Goal: Information Seeking & Learning: Learn about a topic

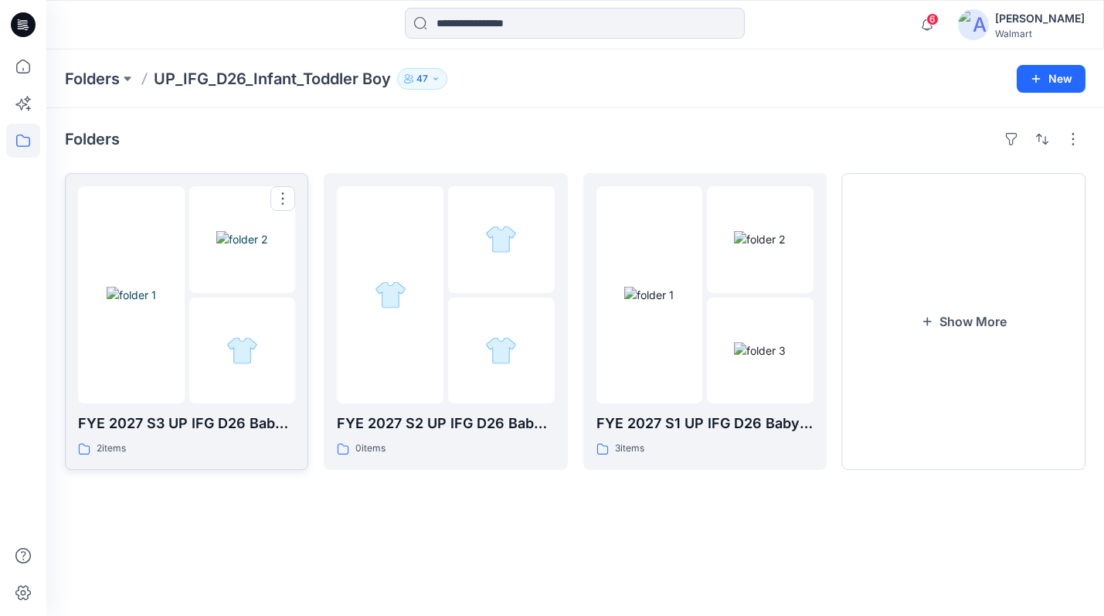
click at [175, 235] on div at bounding box center [131, 294] width 107 height 217
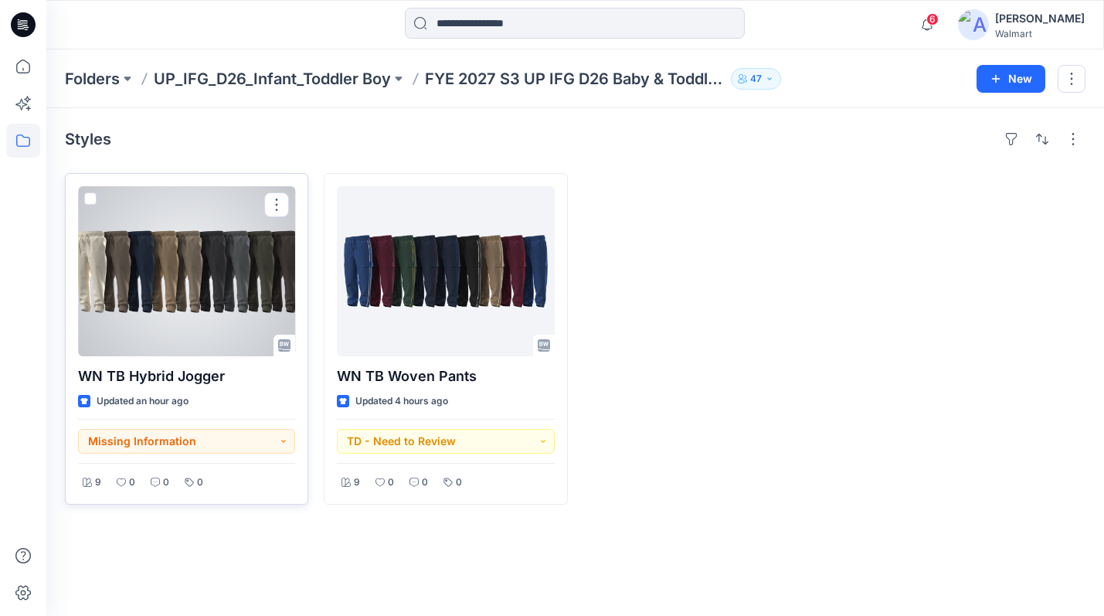
click at [214, 279] on div at bounding box center [186, 271] width 217 height 170
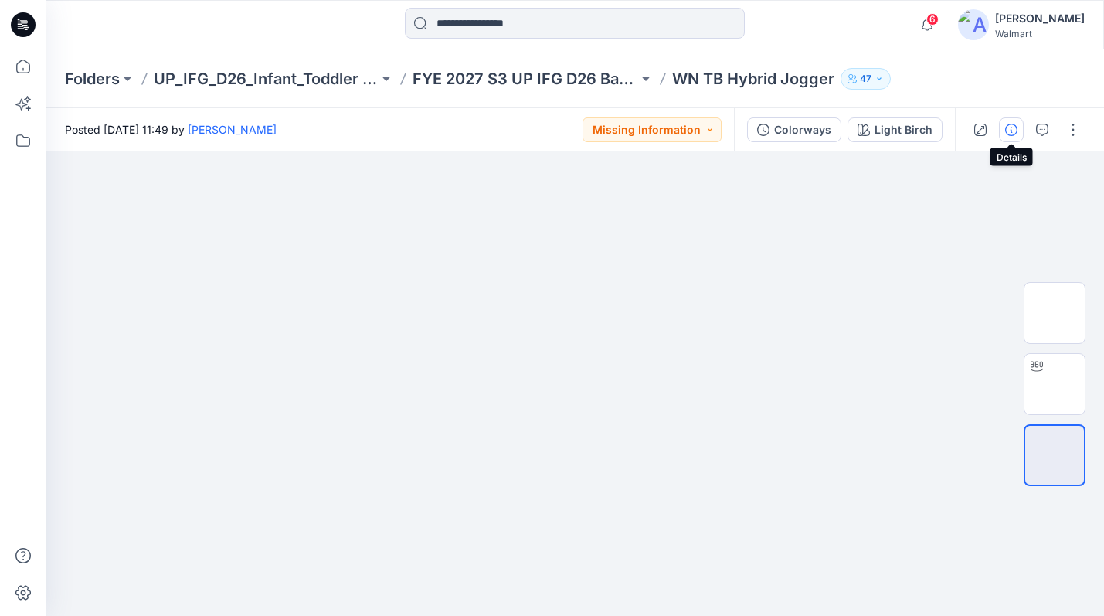
click at [1006, 131] on icon "button" at bounding box center [1011, 130] width 12 height 12
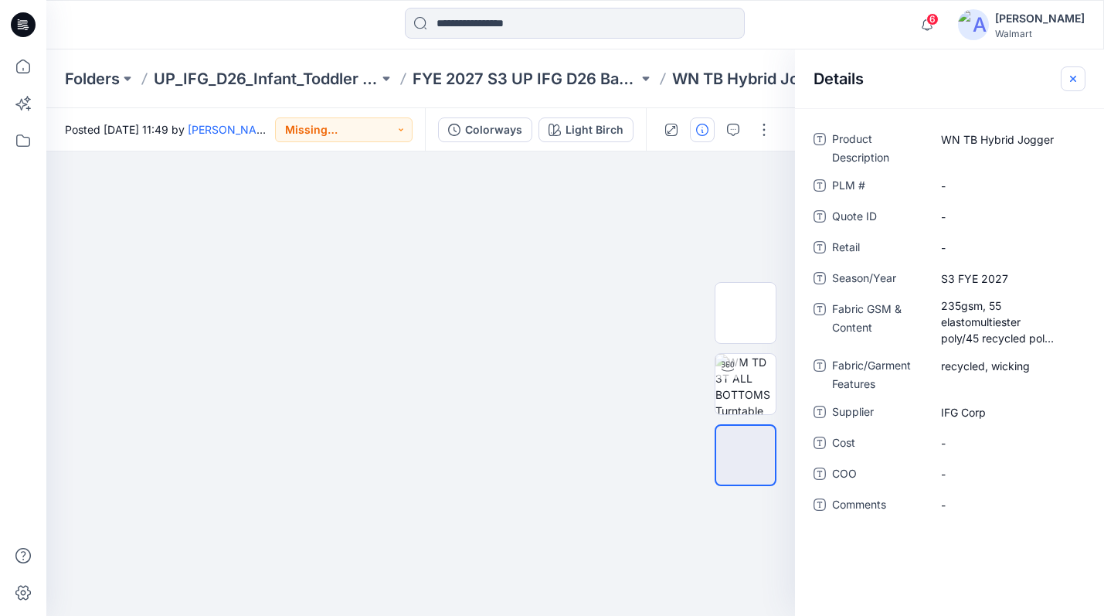
click at [1073, 80] on icon "button" at bounding box center [1073, 79] width 12 height 12
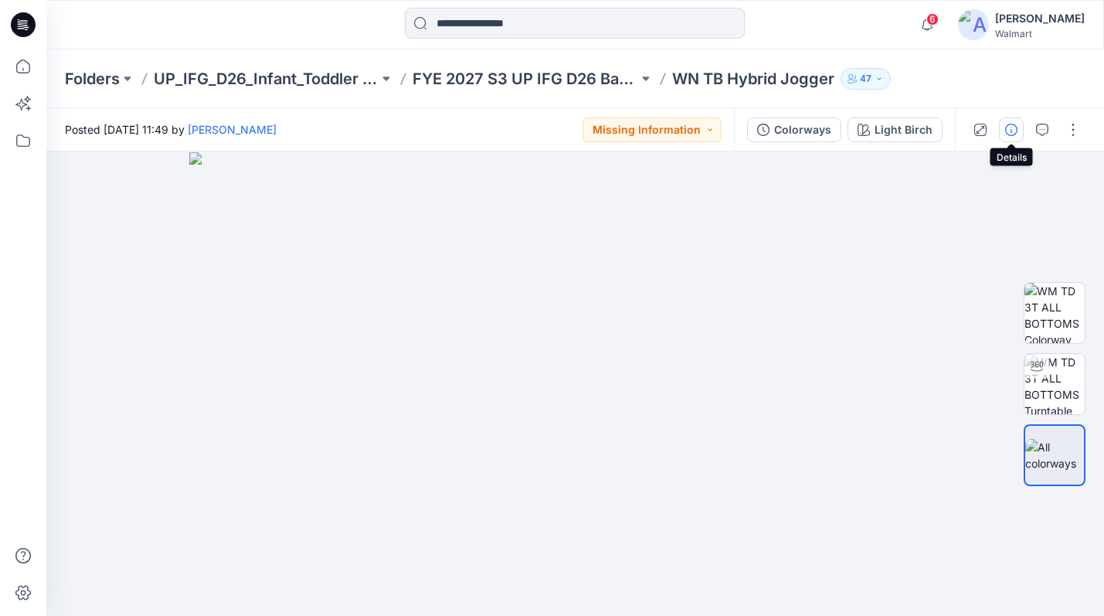
click at [1014, 128] on icon "button" at bounding box center [1011, 130] width 12 height 12
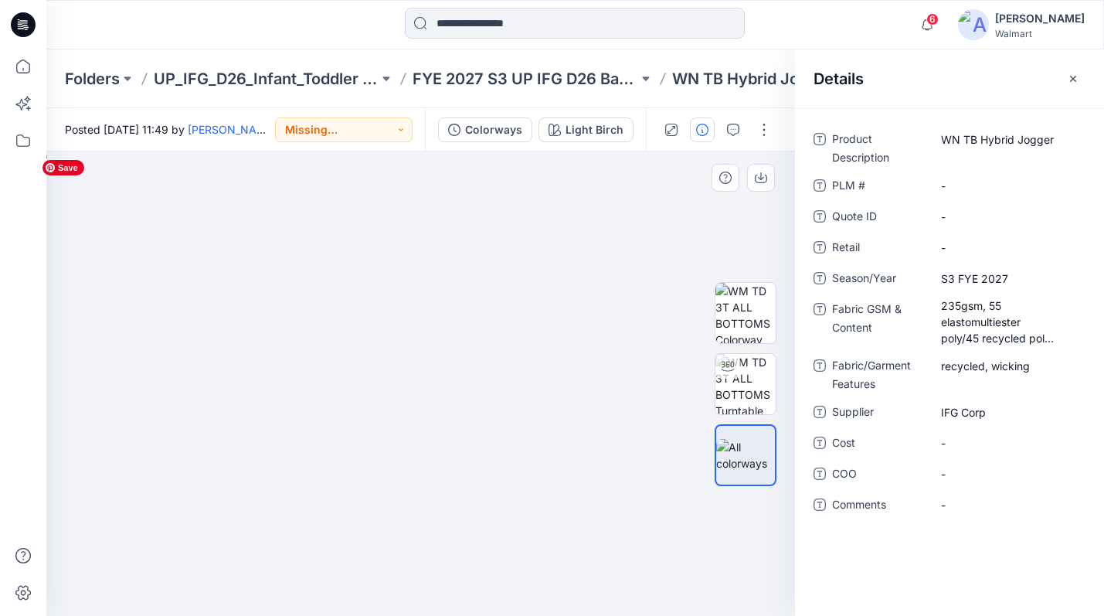
drag, startPoint x: 621, startPoint y: 175, endPoint x: 613, endPoint y: 166, distance: 11.5
click at [621, 175] on img at bounding box center [421, 384] width 773 height 464
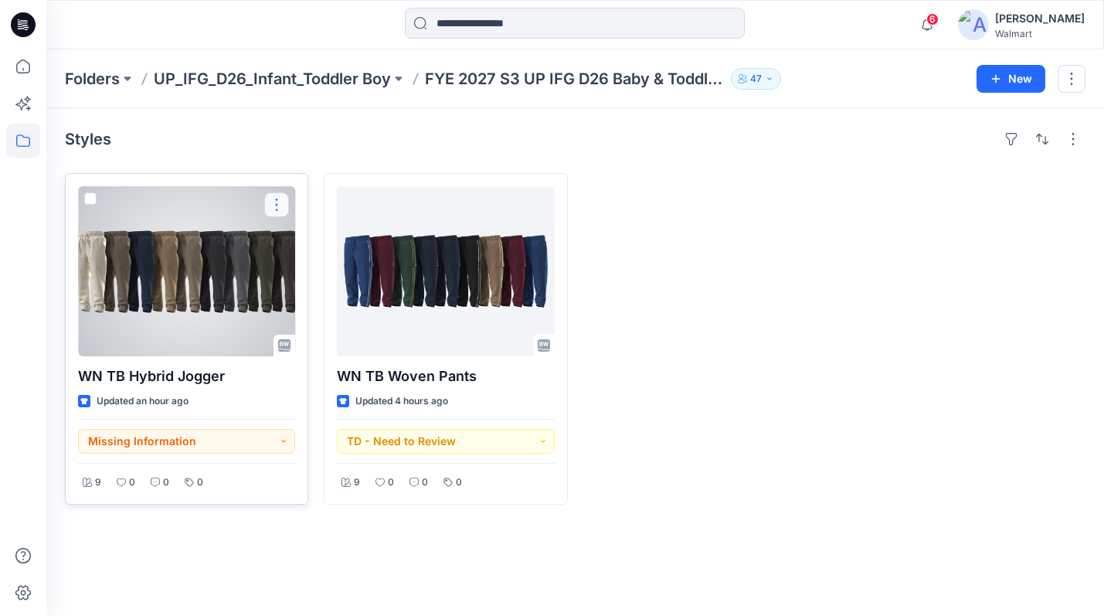
click at [278, 205] on button "button" at bounding box center [276, 204] width 25 height 25
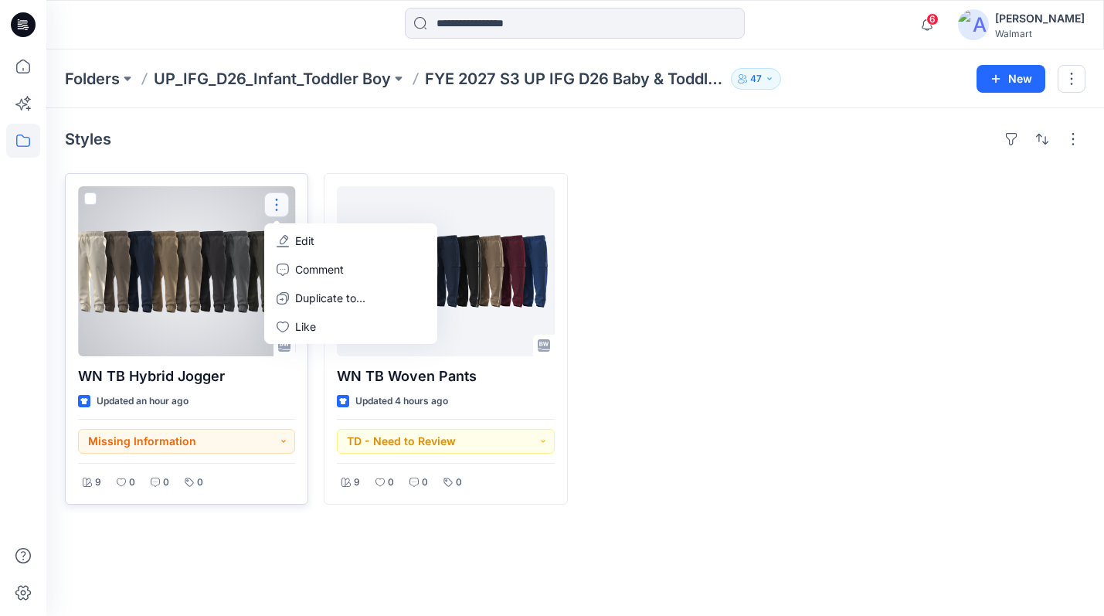
click at [209, 242] on div at bounding box center [186, 271] width 217 height 170
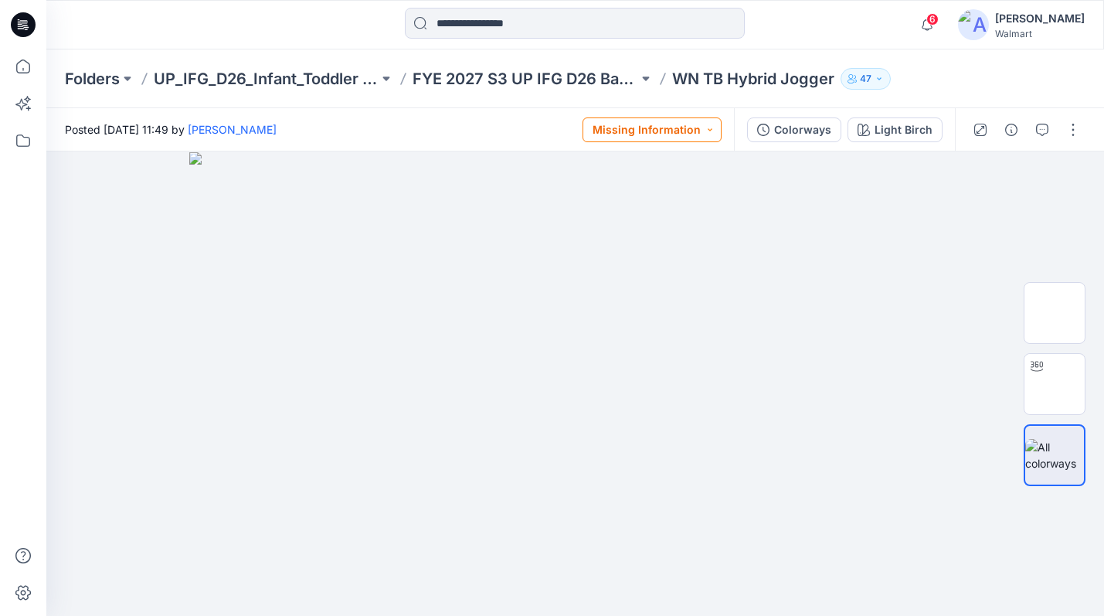
click at [711, 127] on button "Missing Information" at bounding box center [651, 129] width 139 height 25
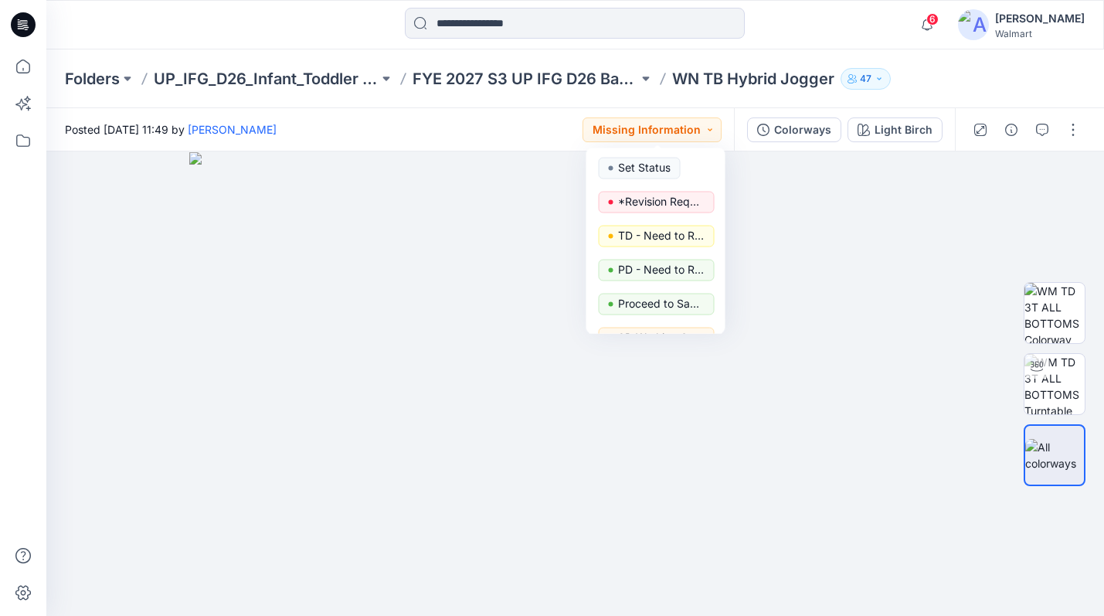
click at [470, 134] on div "Posted [DATE] 11:49 by [PERSON_NAME] Missing Information Set Status *Revision R…" at bounding box center [390, 129] width 688 height 42
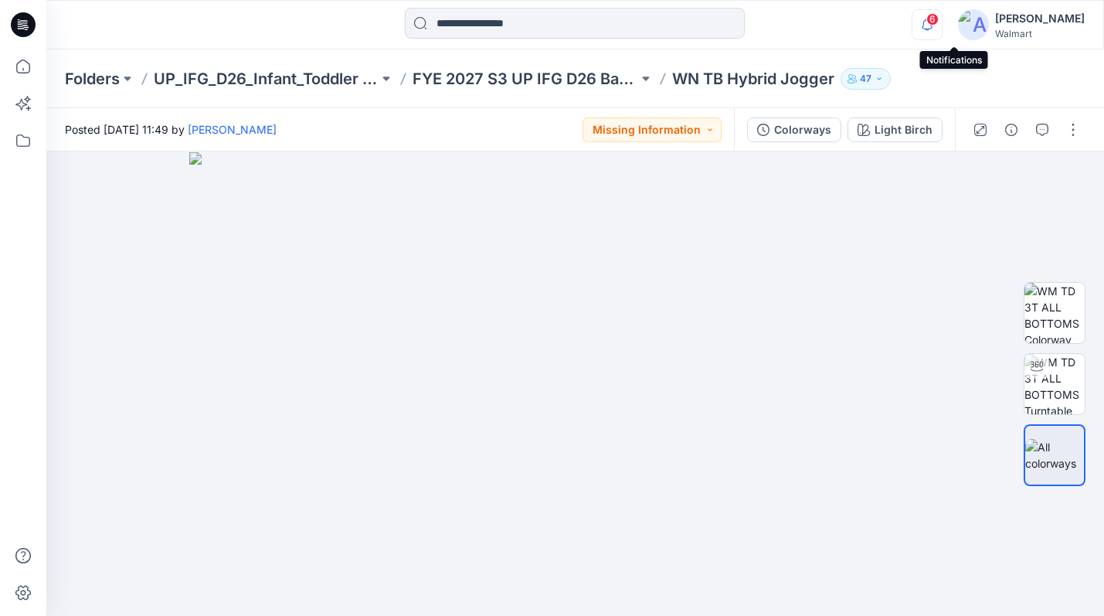
click at [942, 25] on icon "button" at bounding box center [926, 24] width 29 height 31
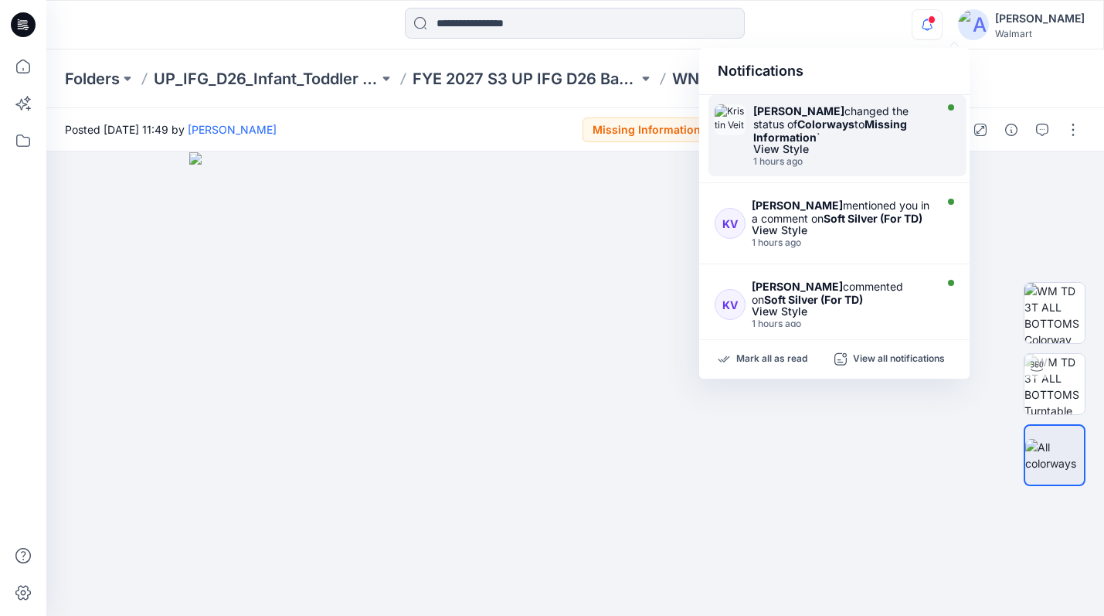
click at [861, 125] on strong "Missing Information" at bounding box center [830, 130] width 154 height 26
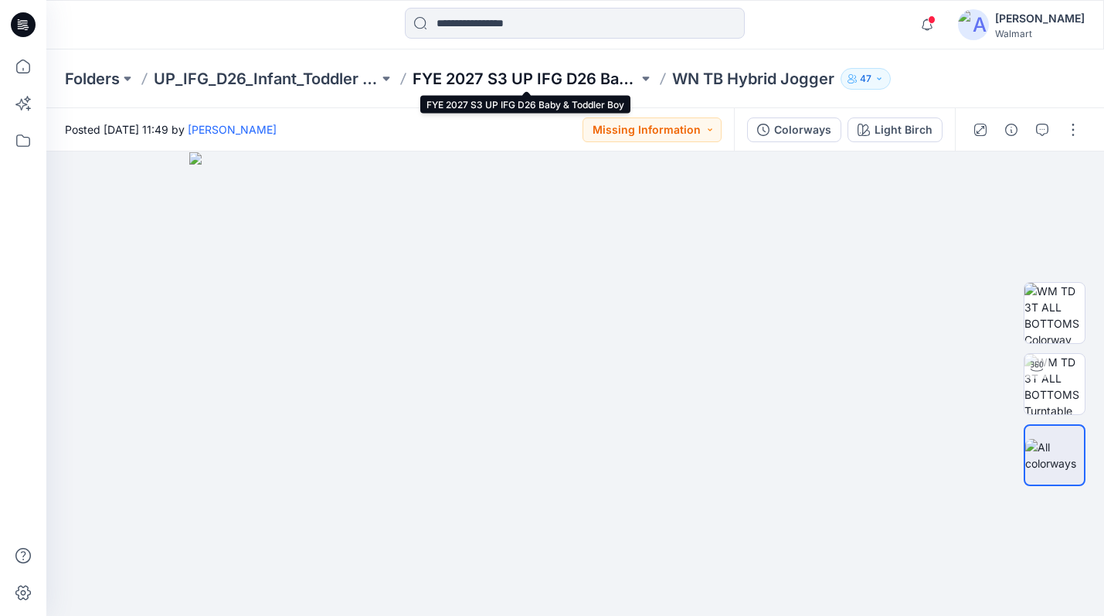
click at [555, 79] on p "FYE 2027 S3 UP IFG D26 Baby & Toddler Boy" at bounding box center [525, 79] width 225 height 22
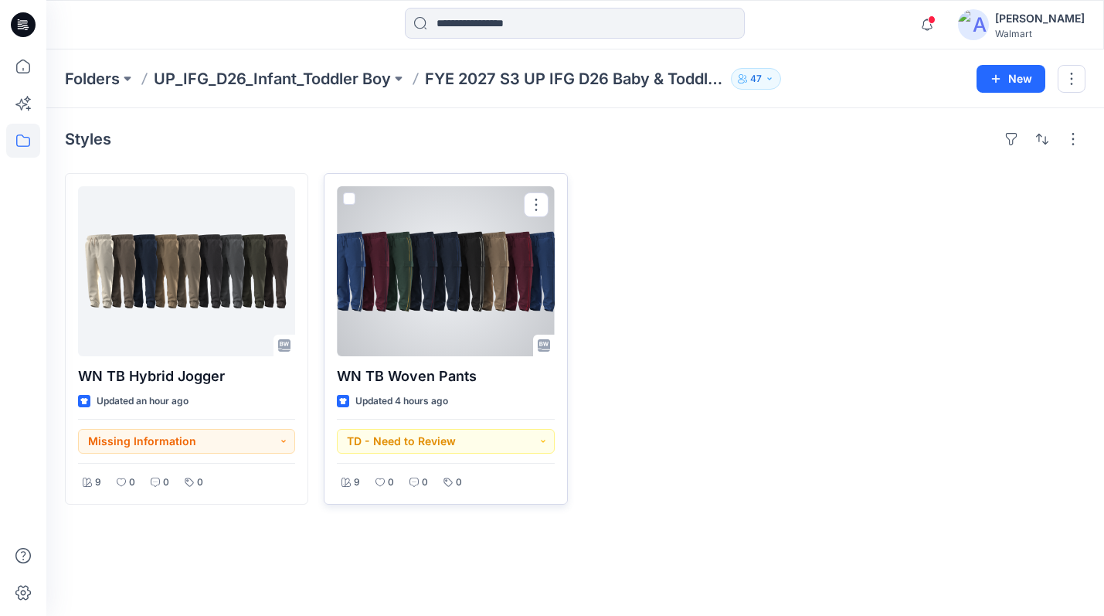
click at [477, 247] on div at bounding box center [445, 271] width 217 height 170
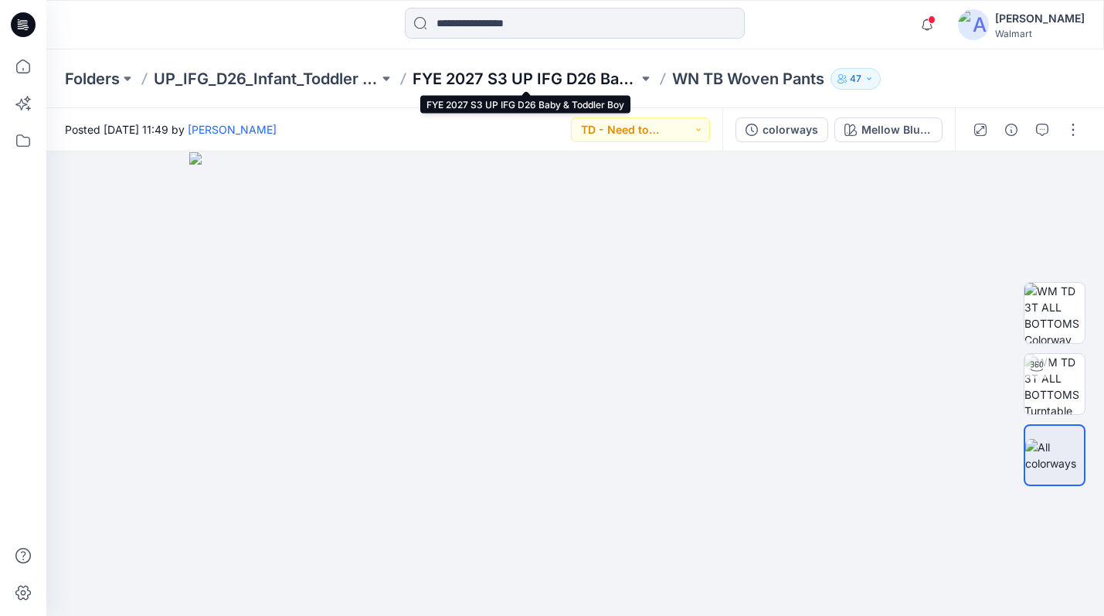
click at [537, 77] on p "FYE 2027 S3 UP IFG D26 Baby & Toddler Boy" at bounding box center [525, 79] width 225 height 22
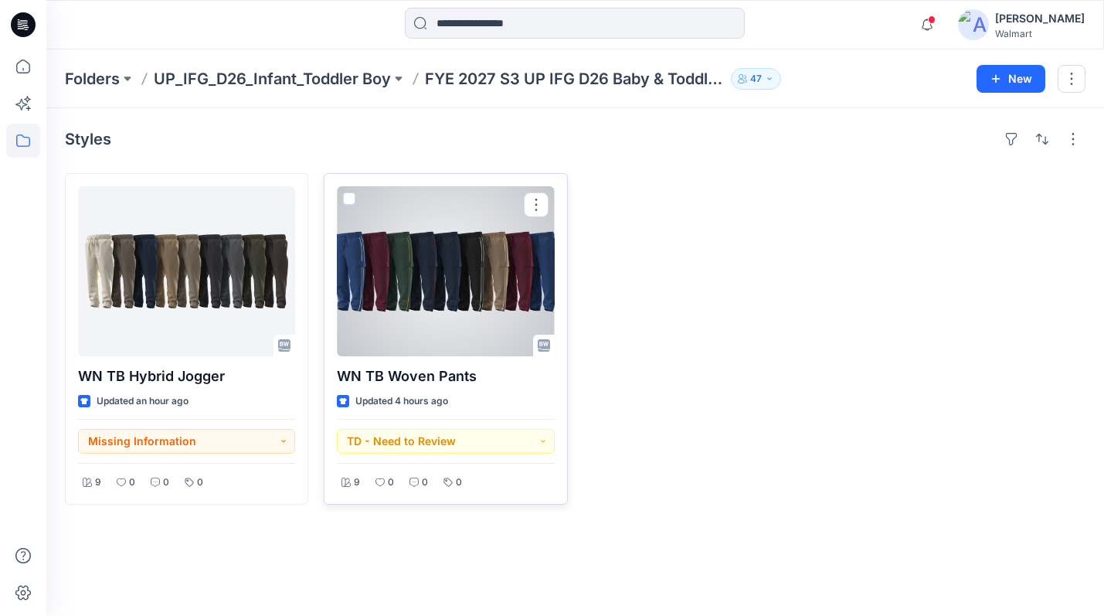
click at [397, 251] on div at bounding box center [445, 271] width 217 height 170
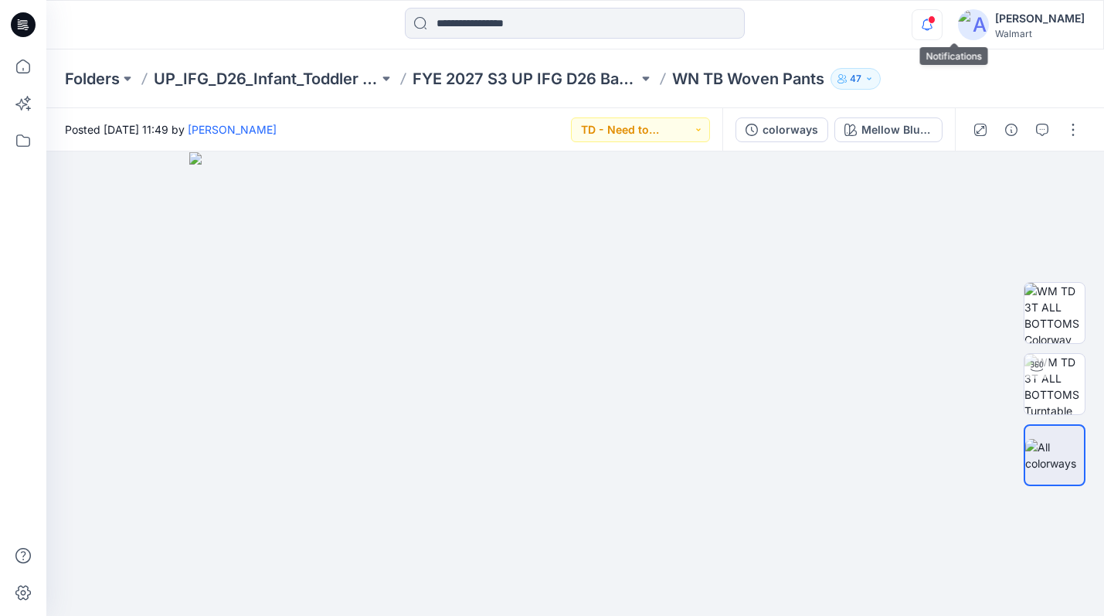
click at [942, 26] on icon "button" at bounding box center [926, 24] width 29 height 31
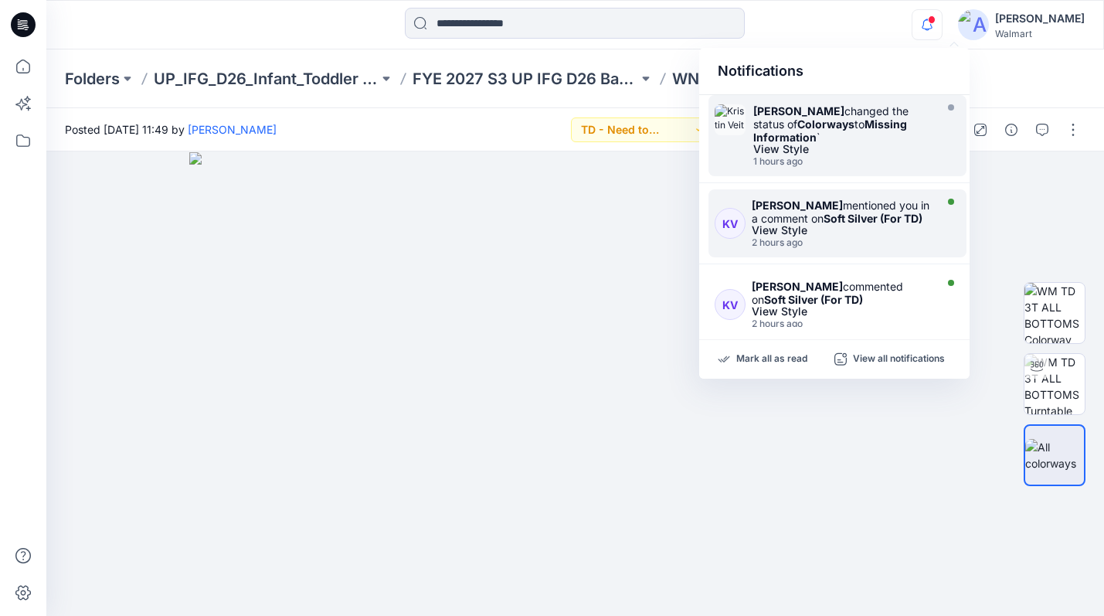
click at [872, 207] on div "[PERSON_NAME] mentioned you in a comment on Soft Silver (For TD)" at bounding box center [841, 212] width 179 height 26
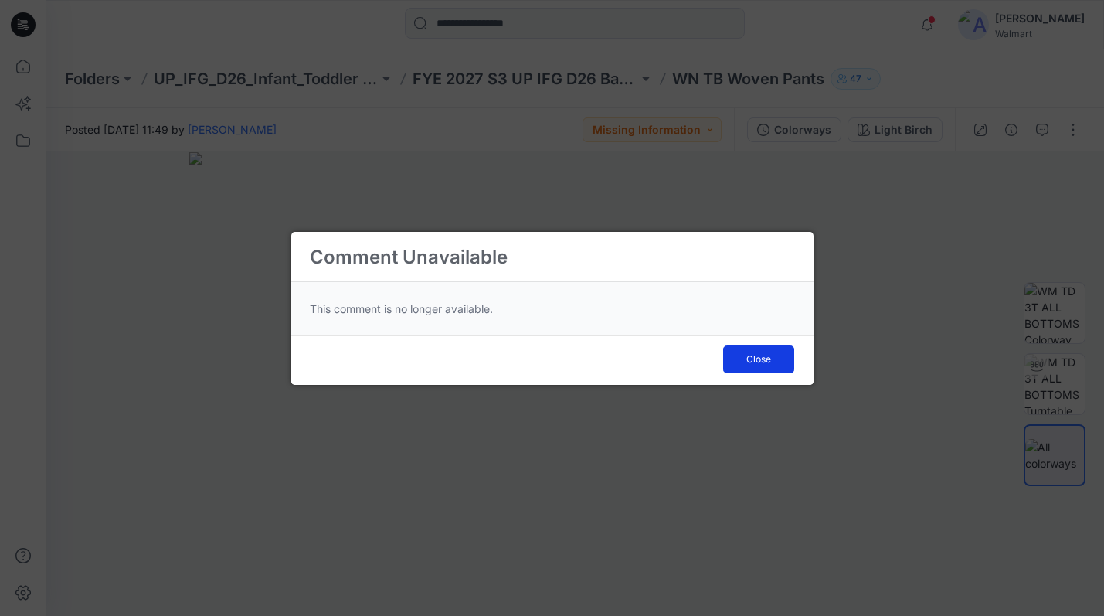
click at [764, 357] on span "Close" at bounding box center [758, 359] width 25 height 14
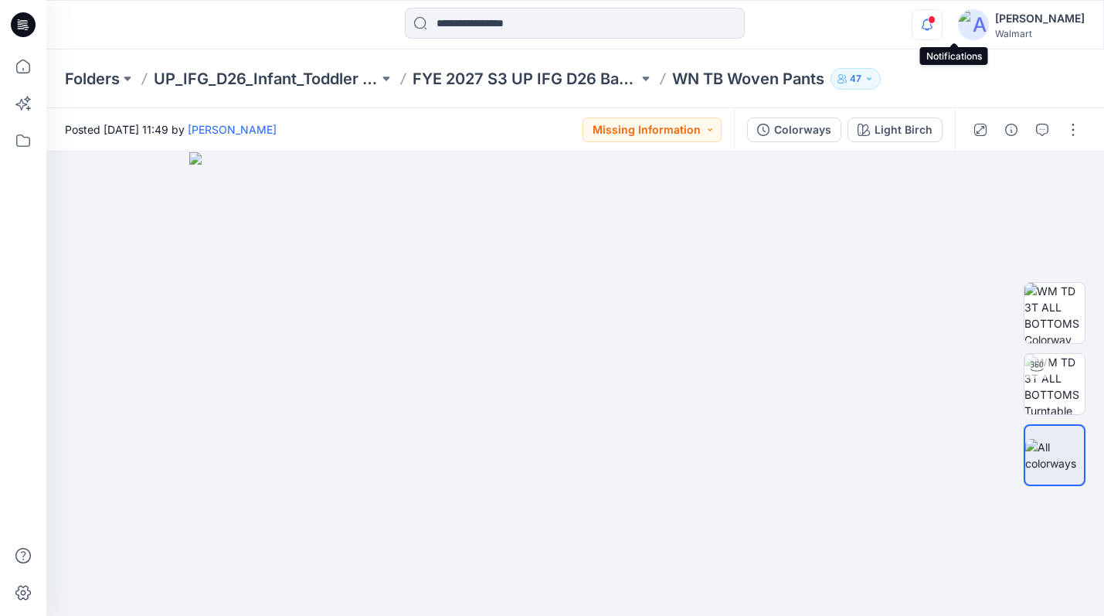
click at [942, 21] on icon "button" at bounding box center [926, 24] width 29 height 31
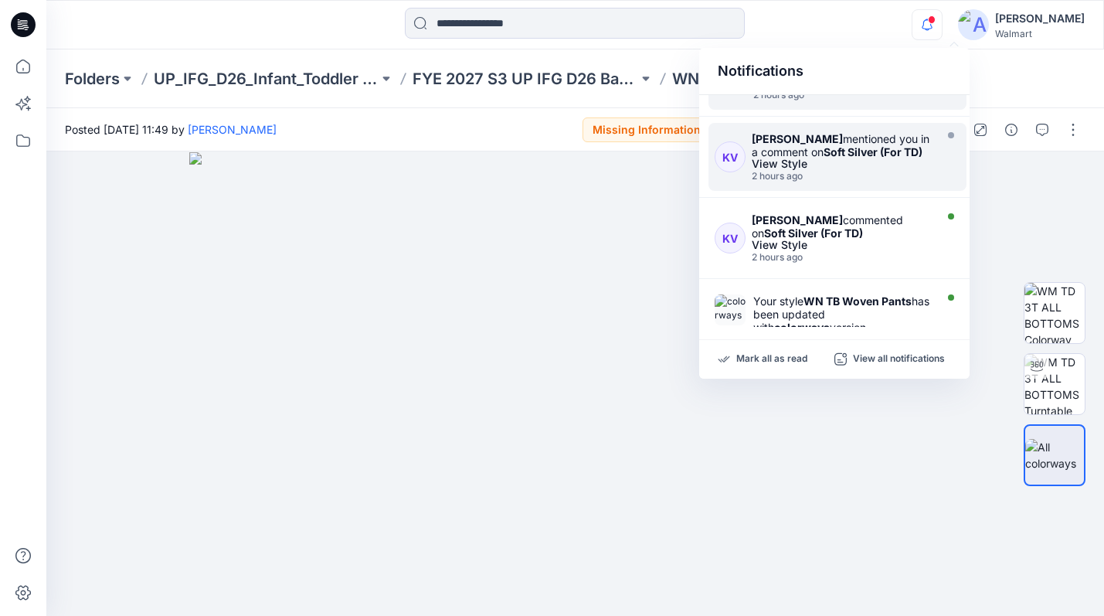
scroll to position [68, 0]
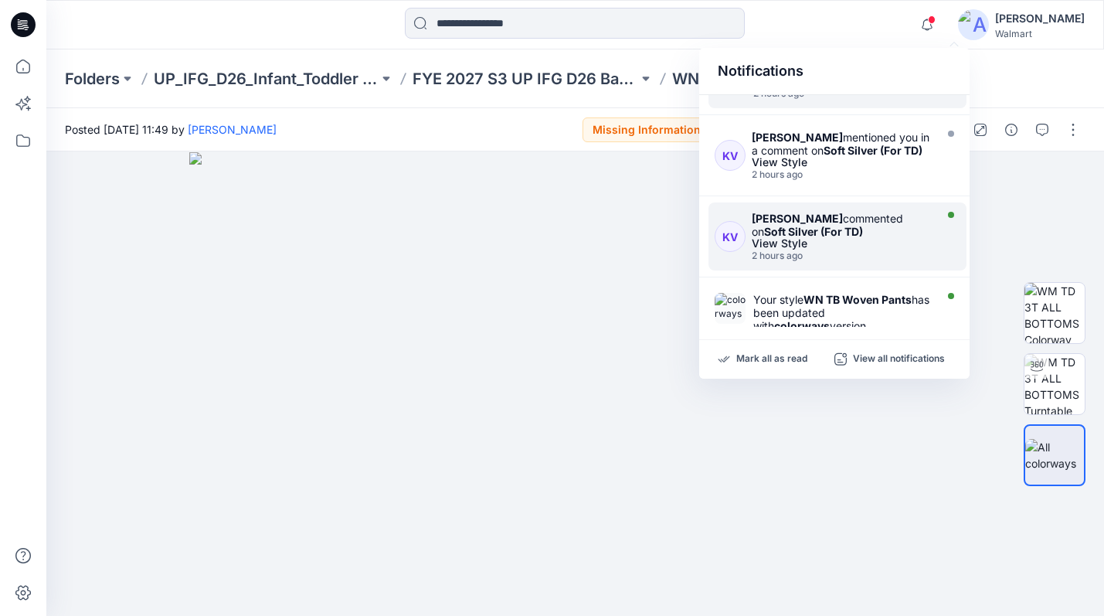
click at [878, 219] on div "[PERSON_NAME] commented on Soft Silver (For TD)" at bounding box center [841, 225] width 179 height 26
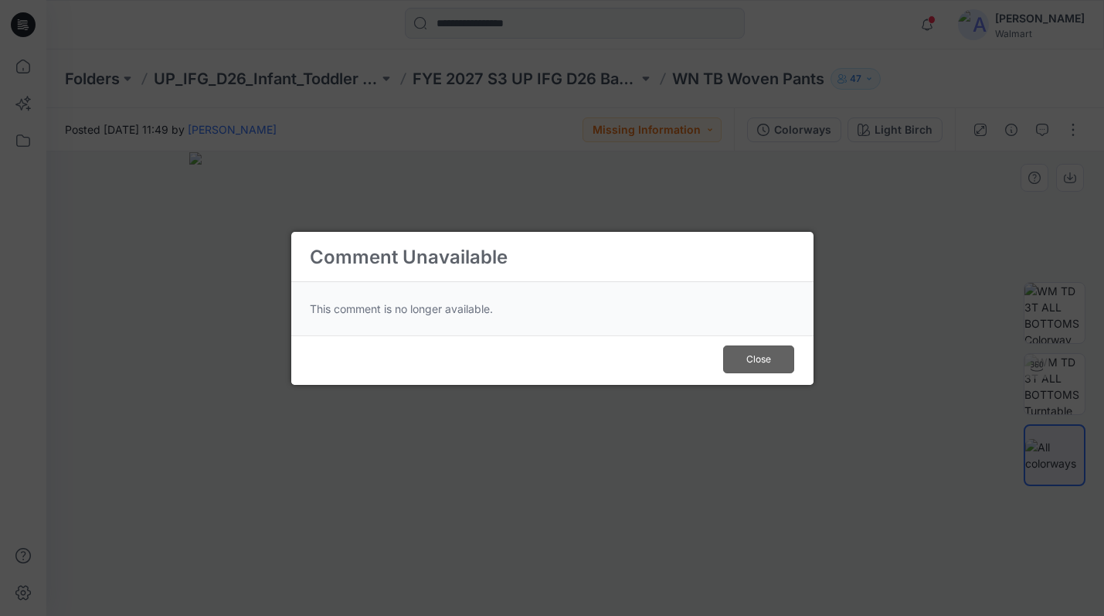
click at [762, 359] on span "Close" at bounding box center [758, 359] width 25 height 14
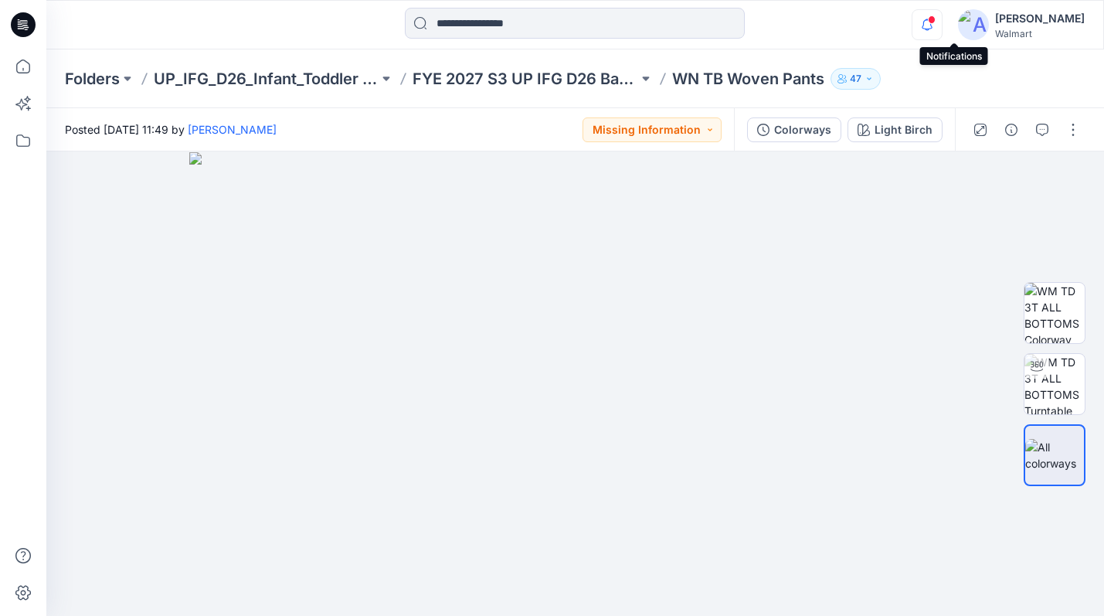
click at [942, 22] on icon "button" at bounding box center [926, 24] width 29 height 31
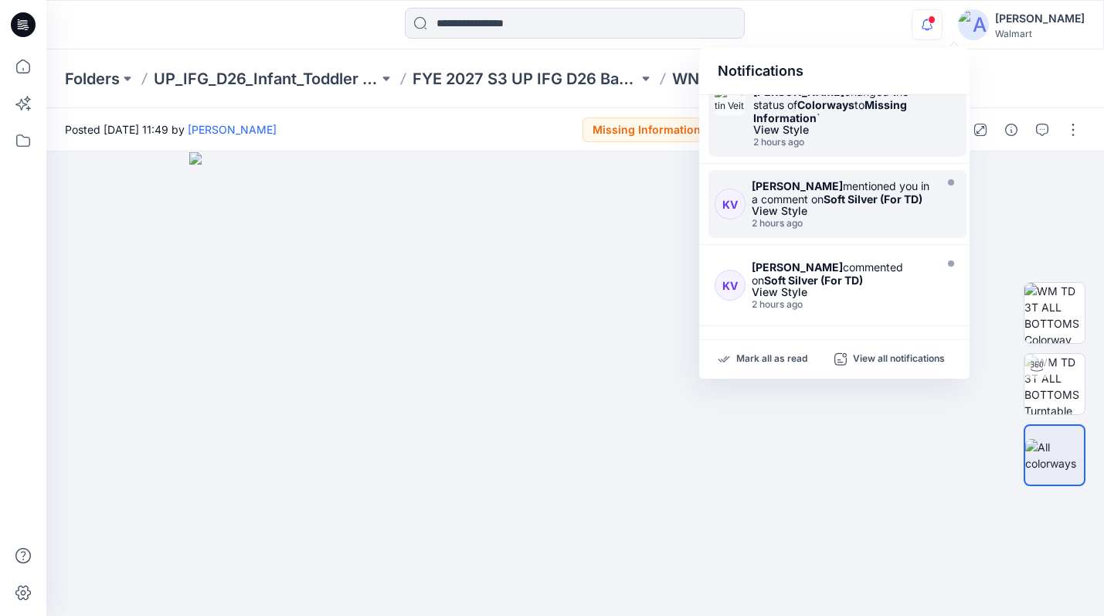
scroll to position [0, 0]
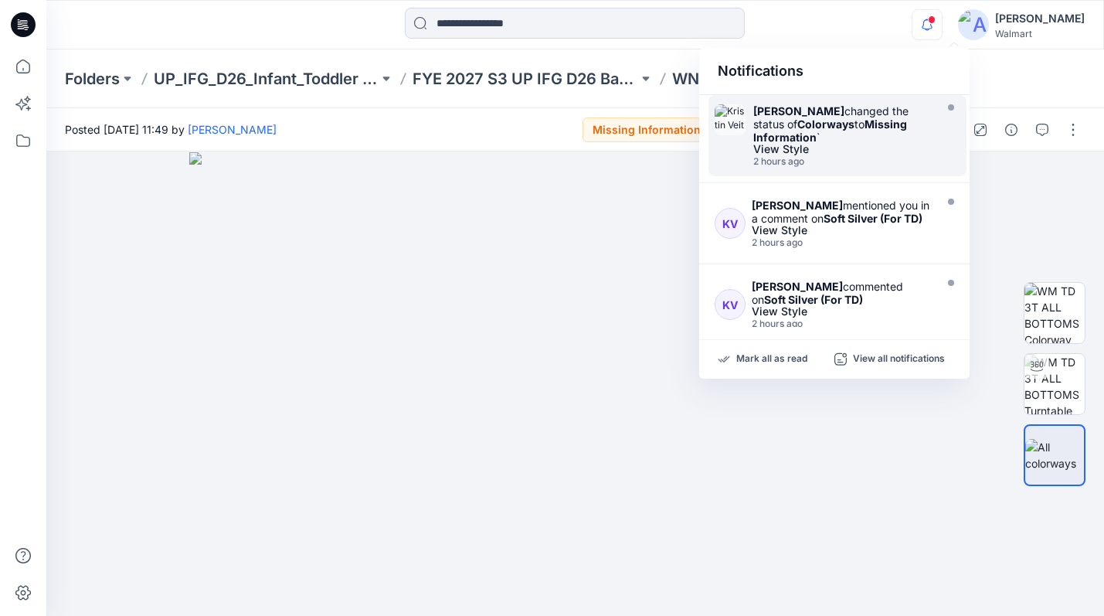
click at [508, 127] on div "Posted [DATE] 11:49 by [PERSON_NAME] Missing Information" at bounding box center [390, 129] width 688 height 42
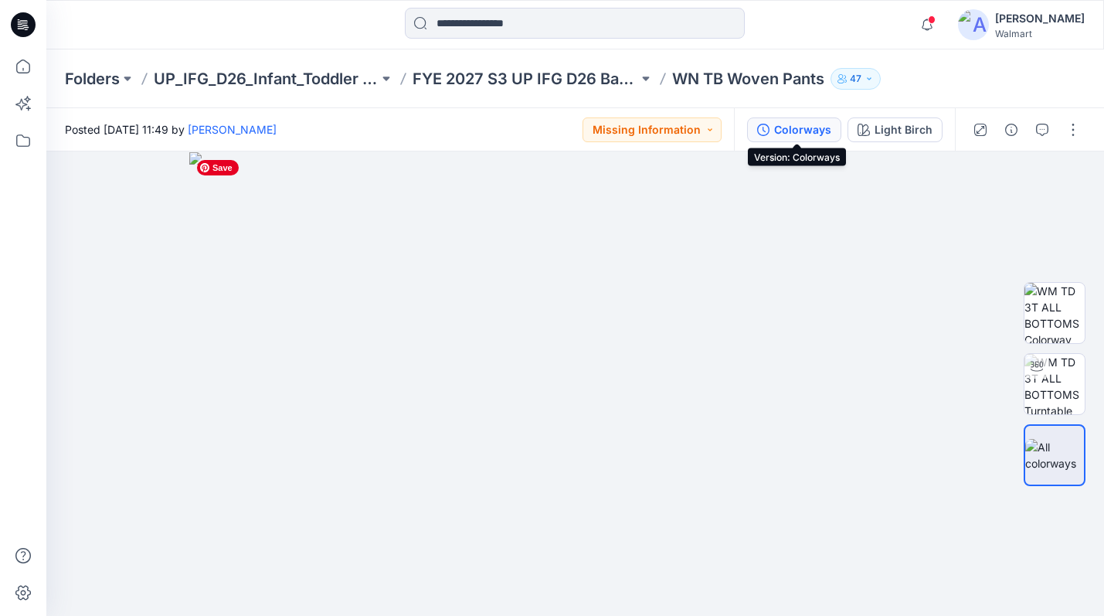
click at [775, 127] on button "Colorways" at bounding box center [794, 129] width 94 height 25
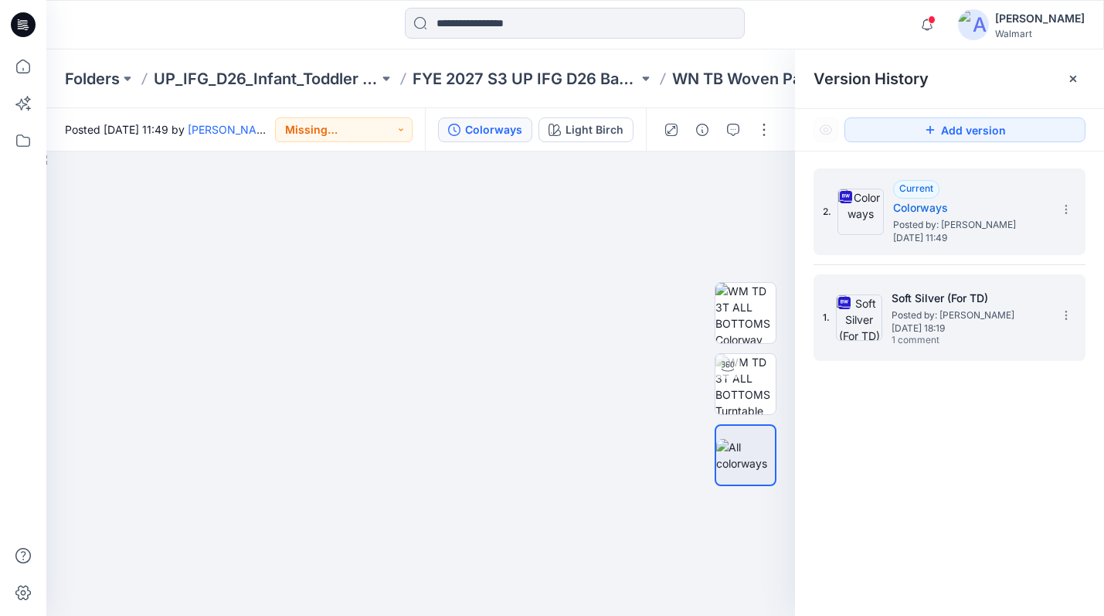
click at [1051, 305] on div "1. Soft Silver (For TD) Posted by: [PERSON_NAME] [DATE] 18:19 1 comment" at bounding box center [939, 317] width 232 height 74
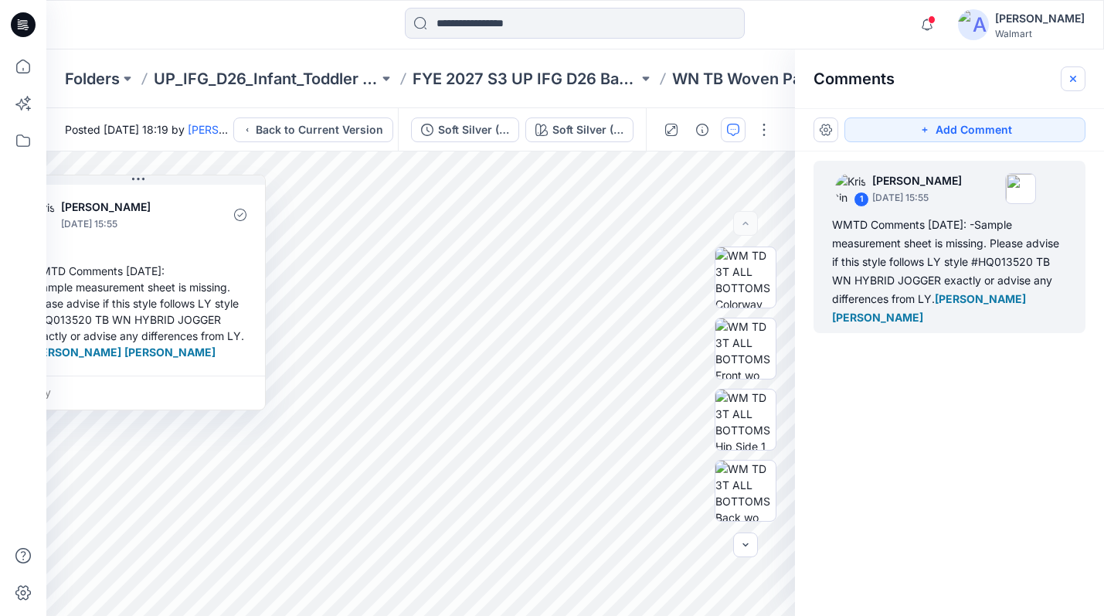
click at [1071, 80] on icon "button" at bounding box center [1073, 78] width 6 height 6
